Goal: Task Accomplishment & Management: Use online tool/utility

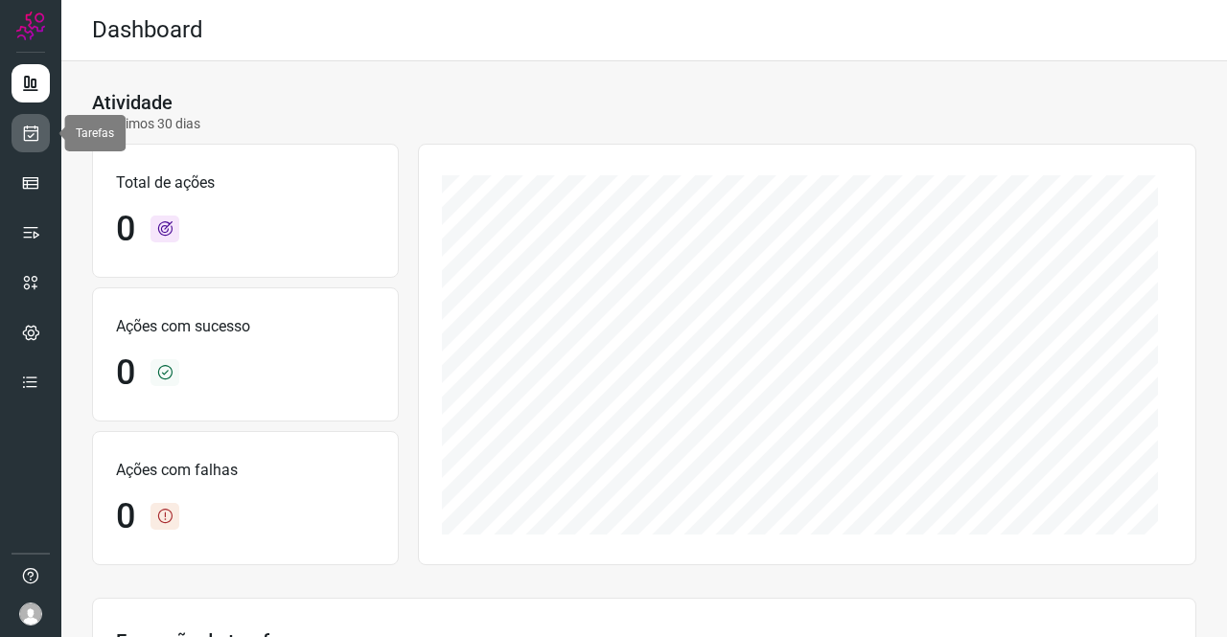
click at [40, 120] on link at bounding box center [31, 133] width 38 height 38
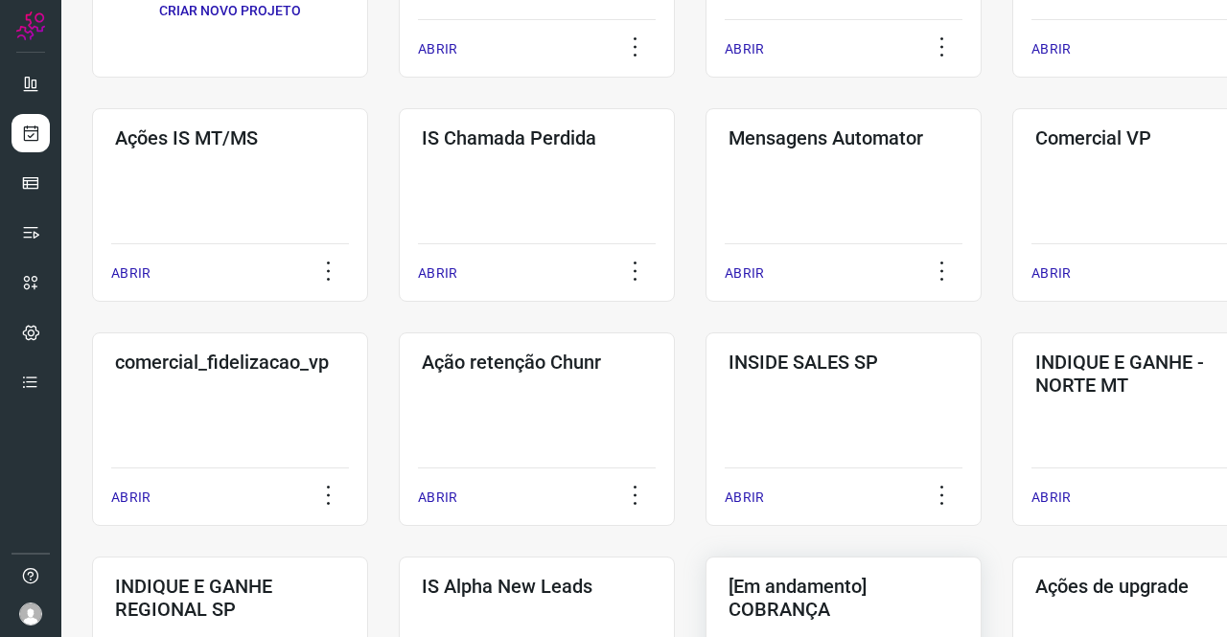
scroll to position [575, 0]
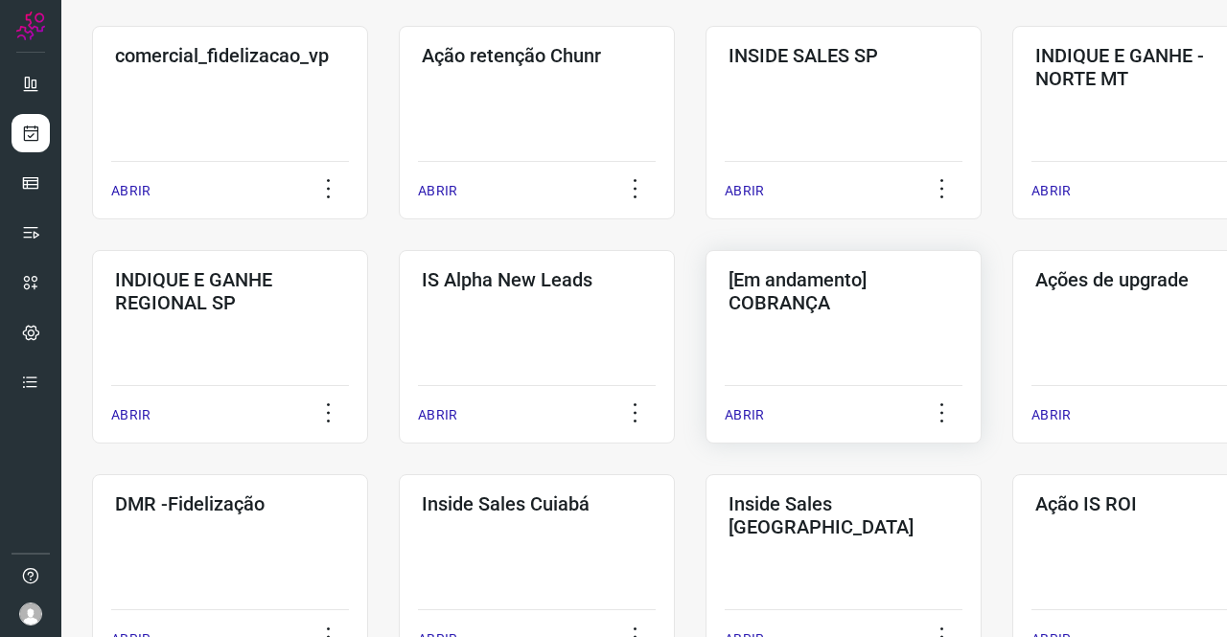
click at [866, 323] on div "[Em andamento] COBRANÇA ABRIR" at bounding box center [843, 347] width 276 height 194
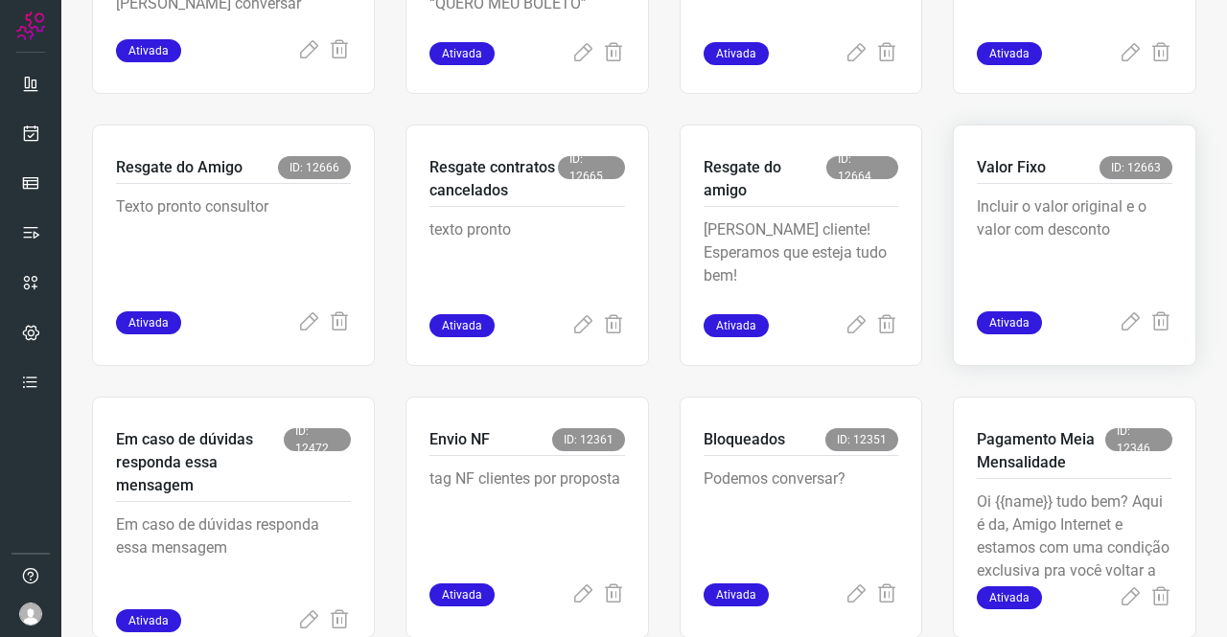
scroll to position [652, 0]
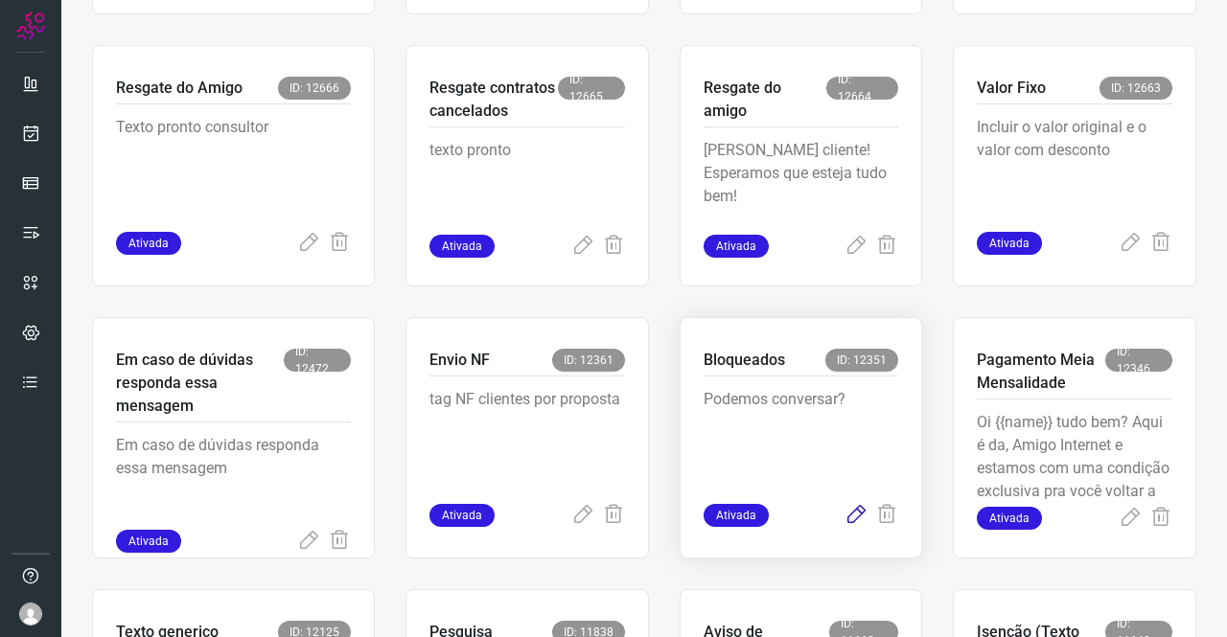
click at [851, 517] on icon at bounding box center [855, 515] width 23 height 23
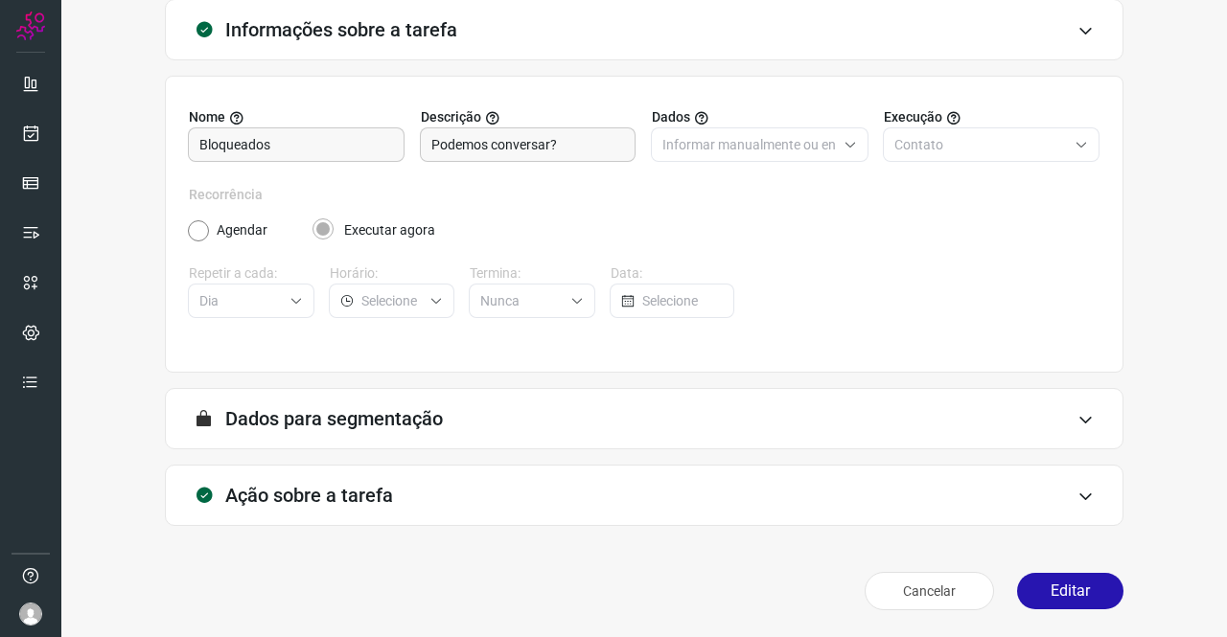
scroll to position [110, 0]
type input "Cobrança"
click at [393, 481] on div "Ação sobre a tarefa" at bounding box center [644, 496] width 958 height 61
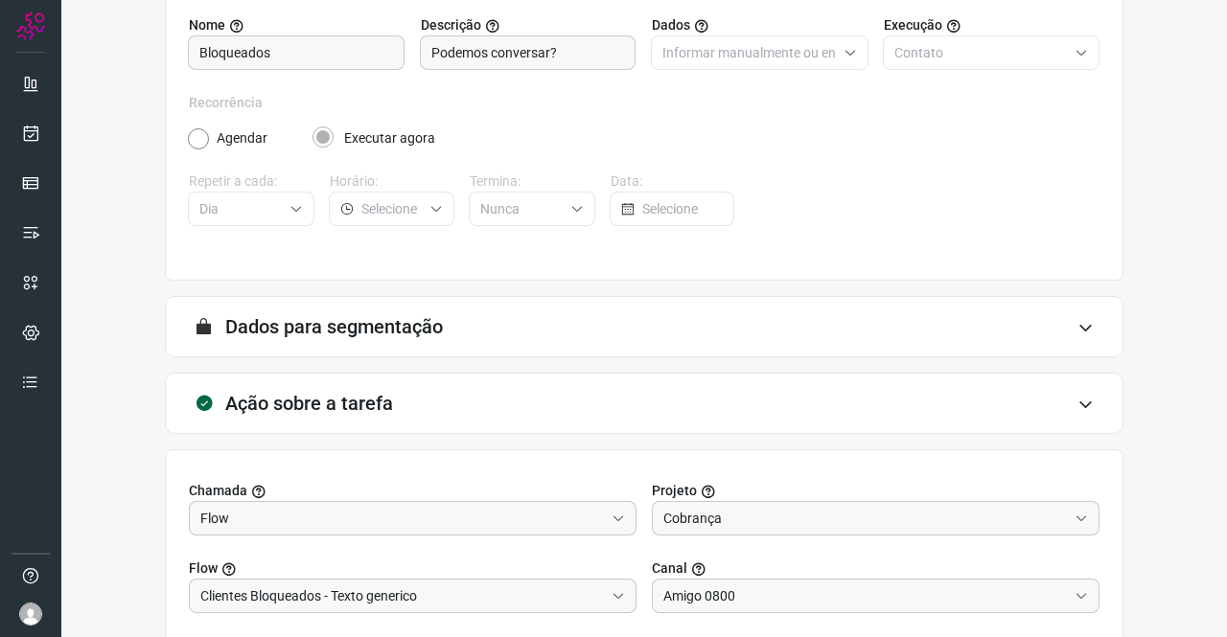
scroll to position [413, 0]
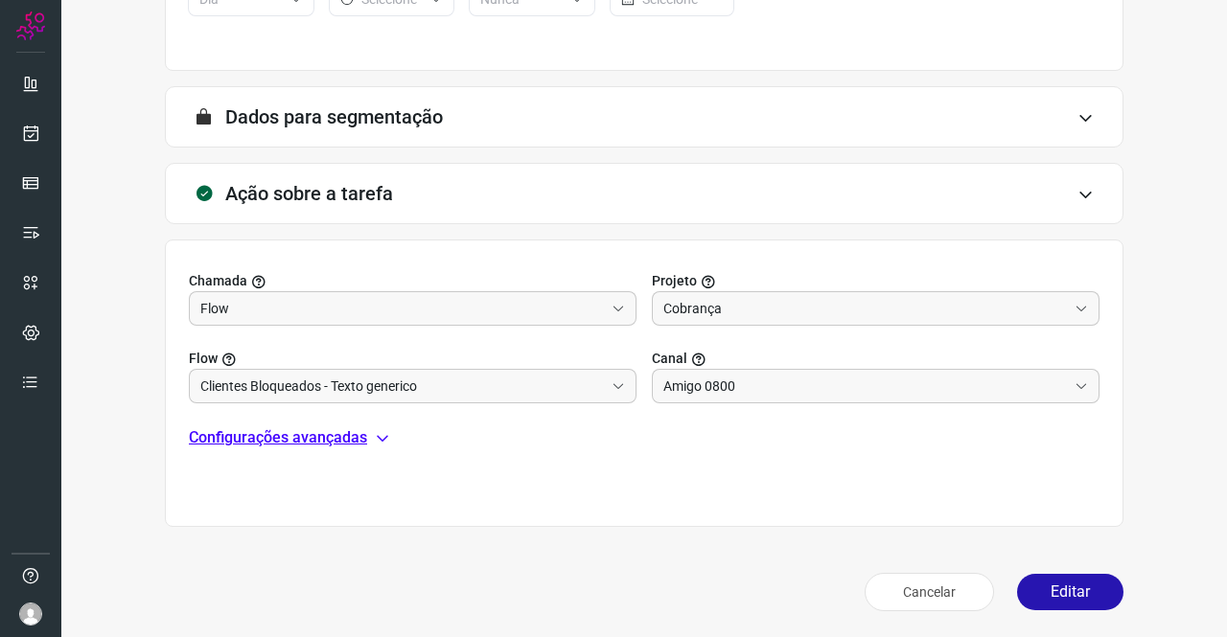
click at [348, 439] on p "Configurações avançadas" at bounding box center [278, 437] width 178 height 23
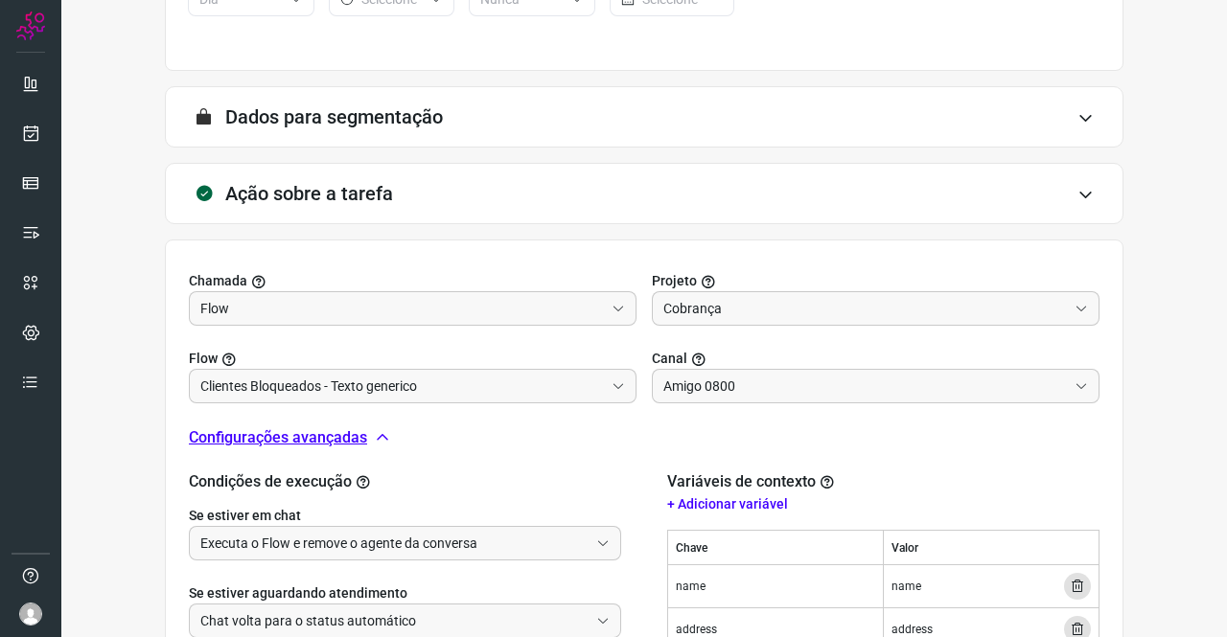
scroll to position [605, 0]
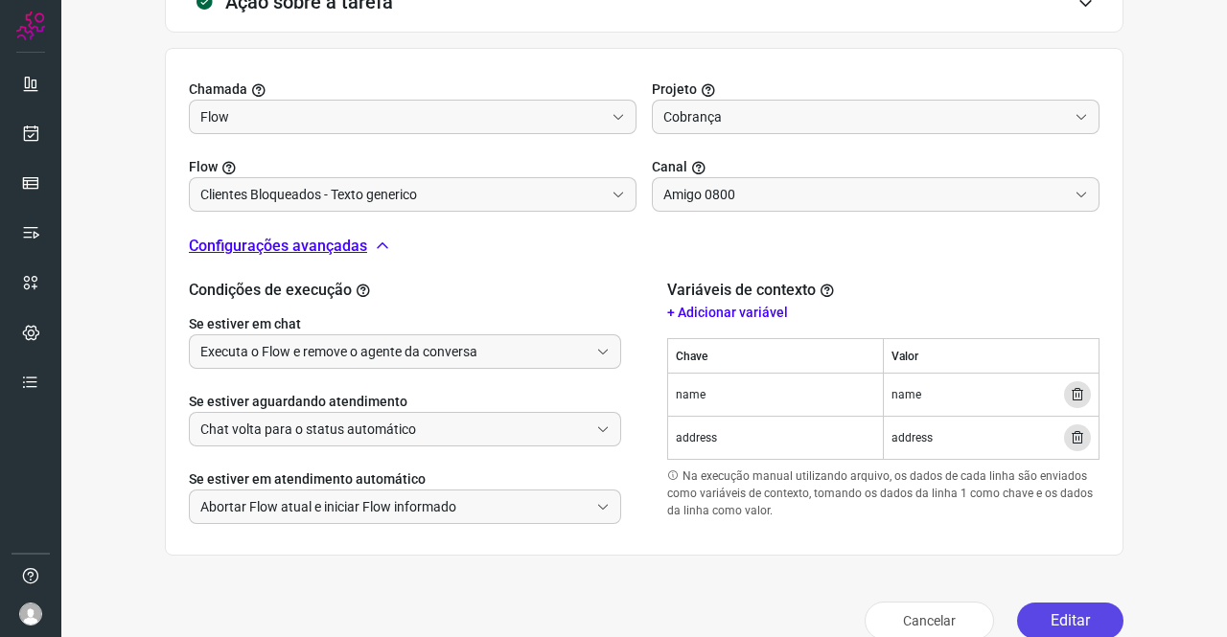
click at [1037, 623] on button "Editar" at bounding box center [1070, 621] width 106 height 36
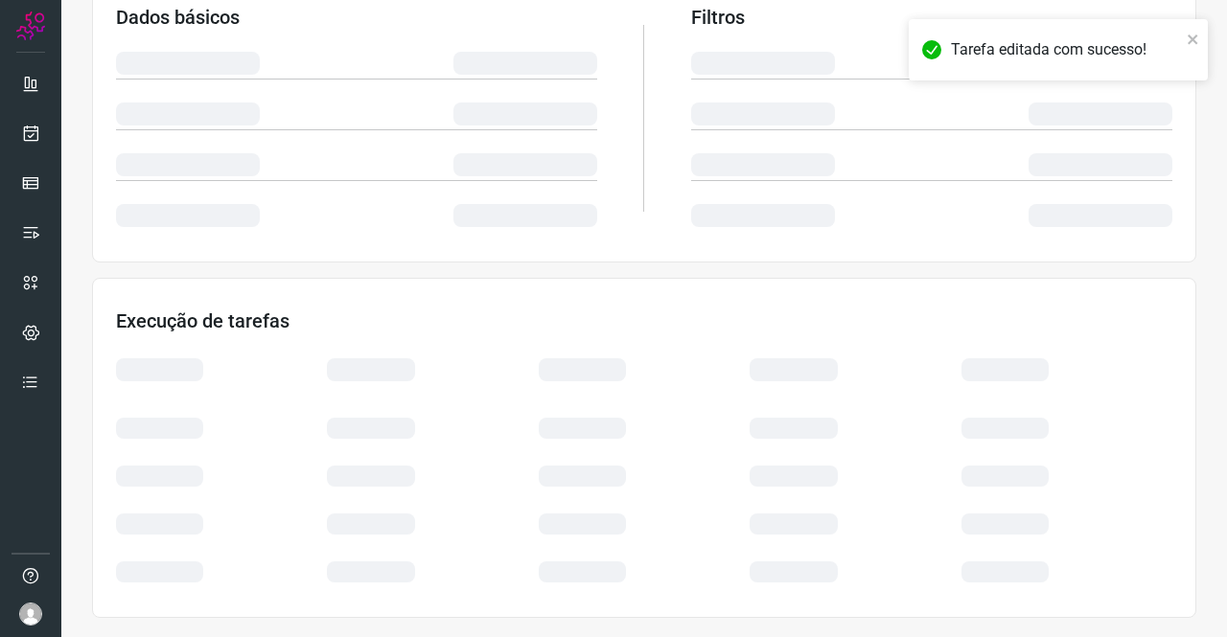
scroll to position [349, 0]
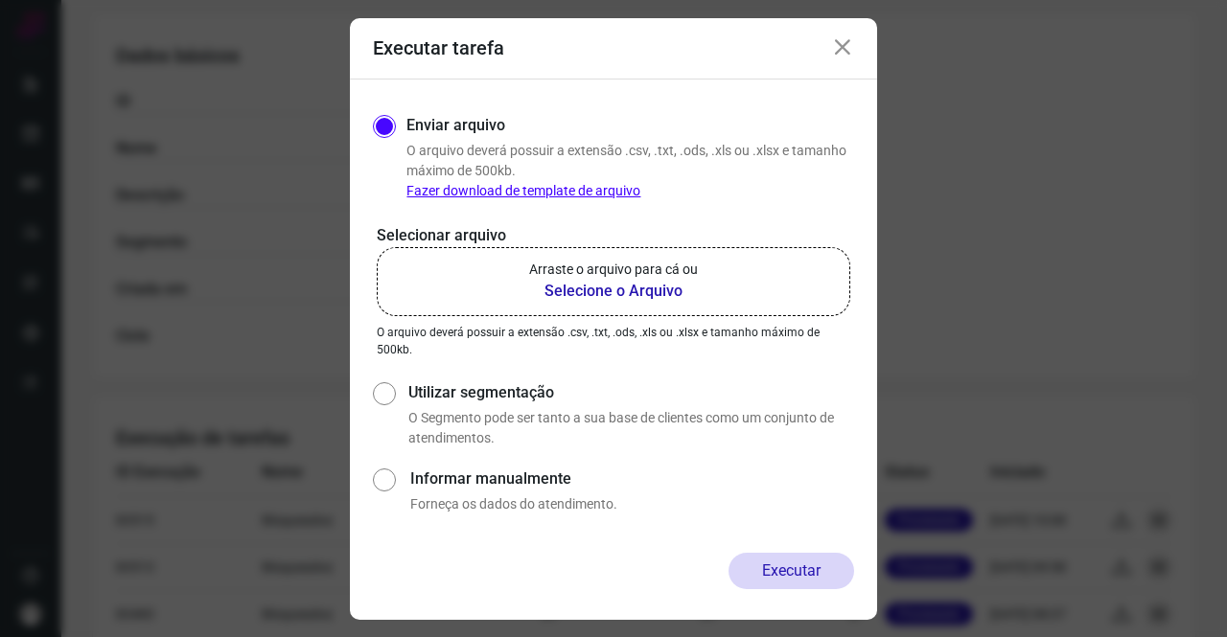
click at [613, 305] on label "Arraste o arquivo para cá ou Selecione o Arquivo" at bounding box center [613, 281] width 473 height 69
click at [0, 0] on input "Arraste o arquivo para cá ou Selecione o Arquivo" at bounding box center [0, 0] width 0 height 0
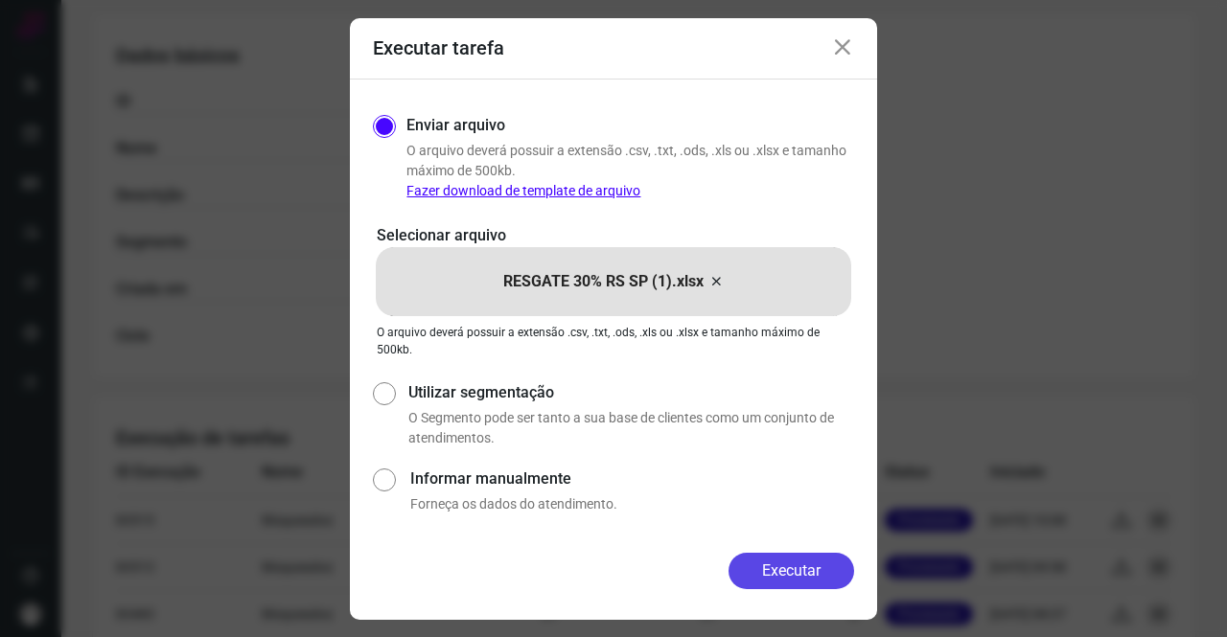
click at [749, 559] on button "Executar" at bounding box center [791, 571] width 126 height 36
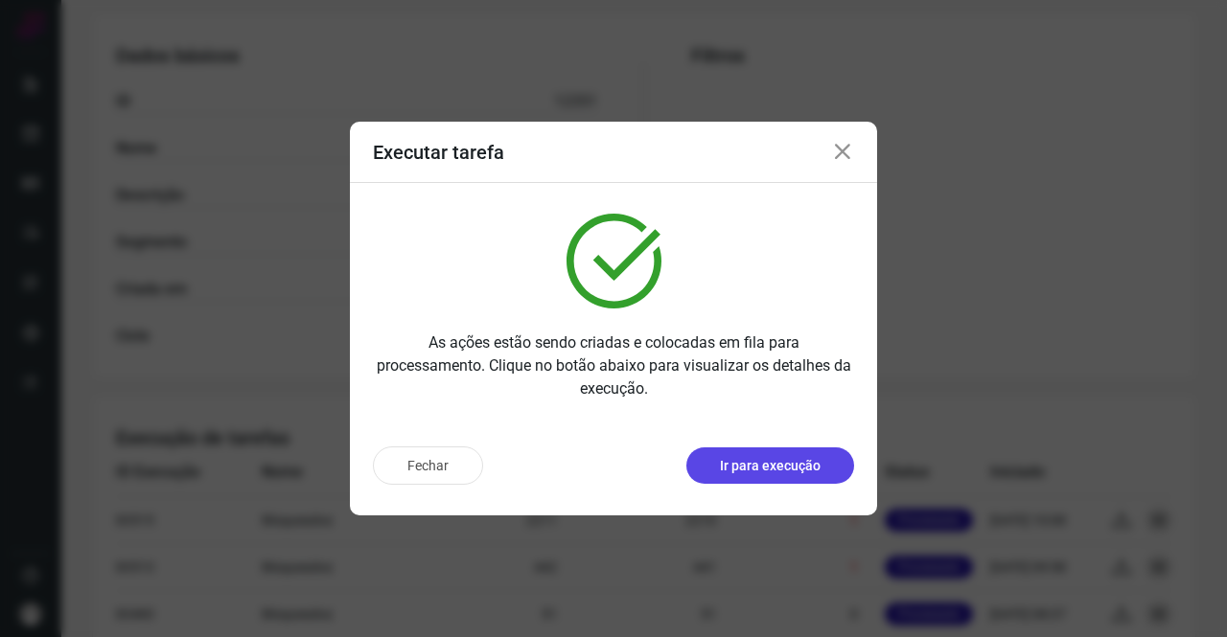
click at [795, 455] on button "Ir para execução" at bounding box center [770, 466] width 168 height 36
